Goal: Transaction & Acquisition: Purchase product/service

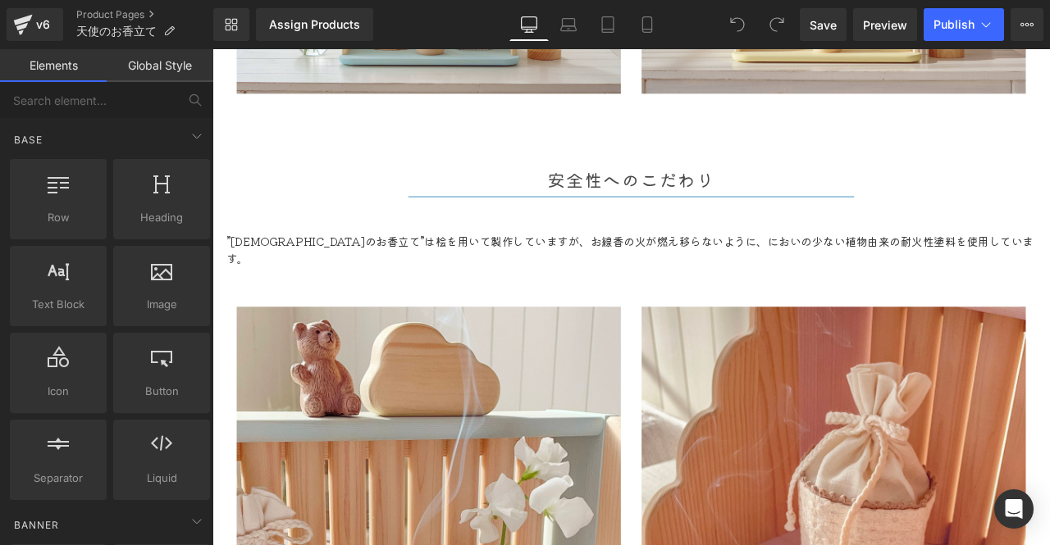
scroll to position [3937, 0]
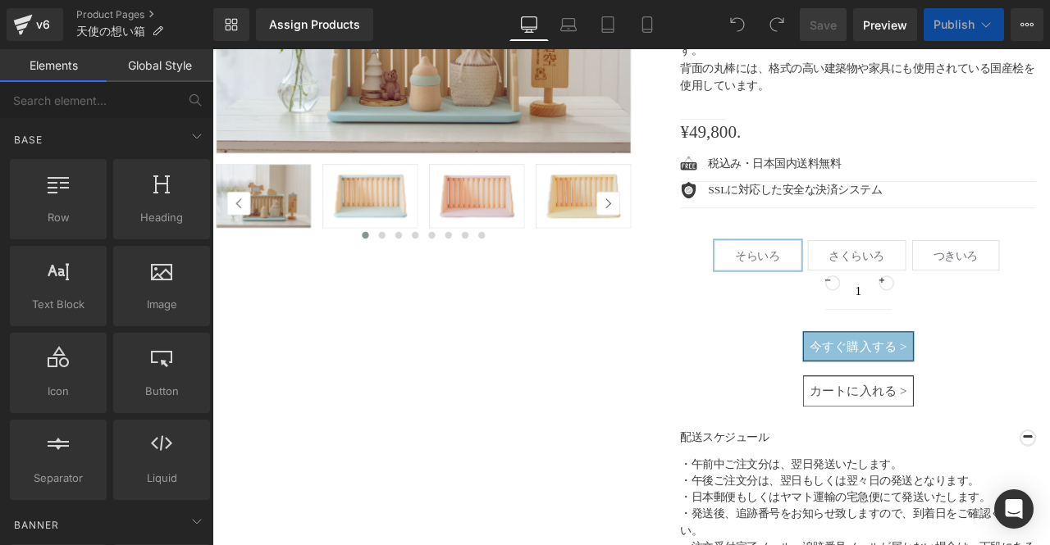
scroll to position [432, 0]
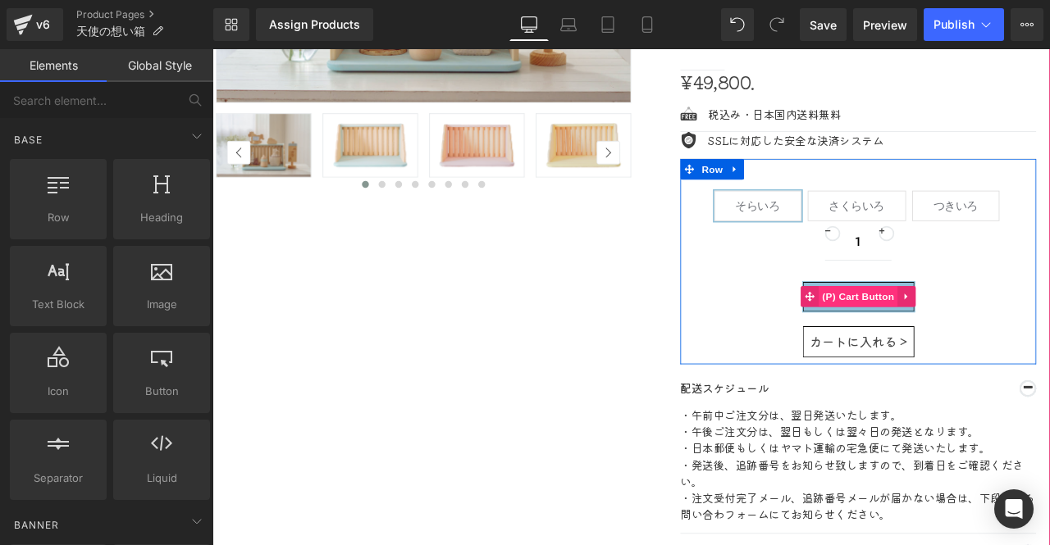
click at [970, 342] on span "(P) Cart Button" at bounding box center [977, 343] width 93 height 25
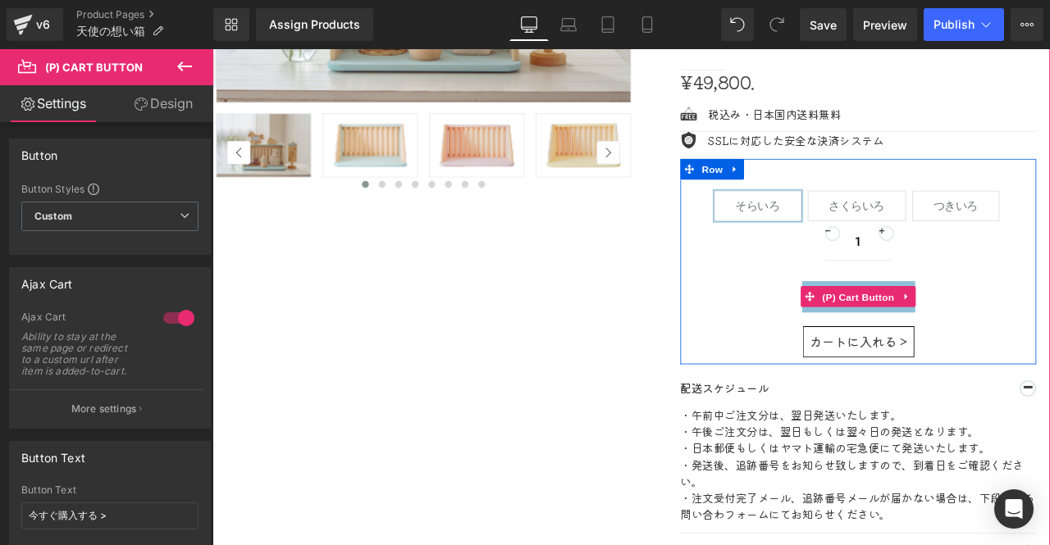
click at [964, 333] on span "(P) Cart Button" at bounding box center [977, 343] width 93 height 25
